Goal: Information Seeking & Learning: Learn about a topic

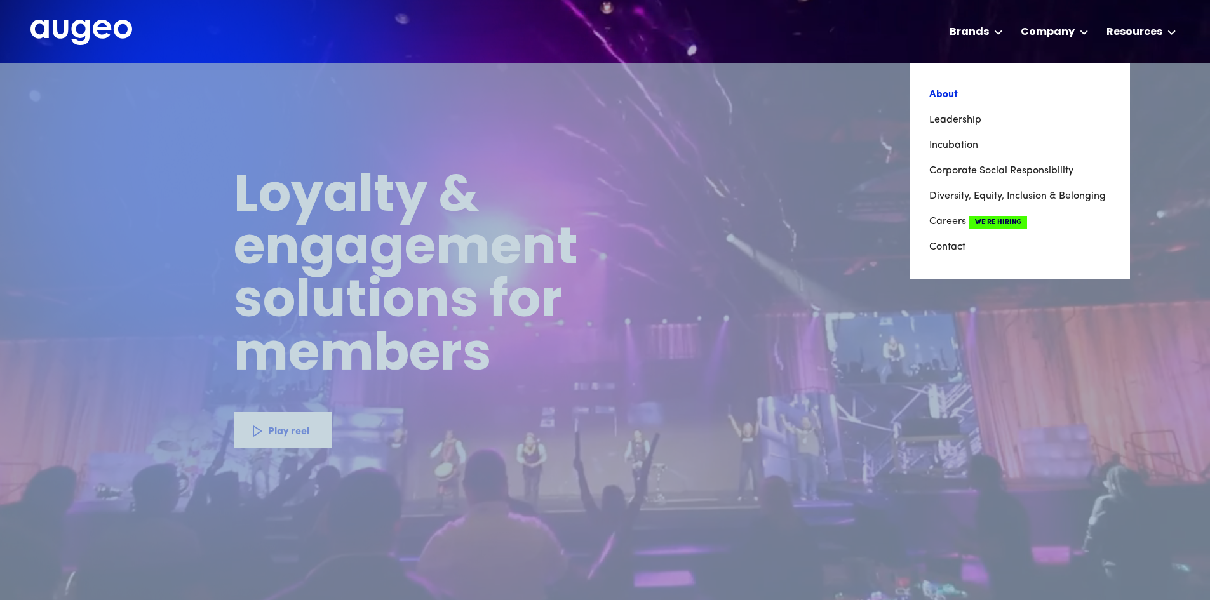
click at [955, 95] on link "About" at bounding box center [1020, 94] width 182 height 25
